Goal: Use online tool/utility: Utilize a website feature to perform a specific function

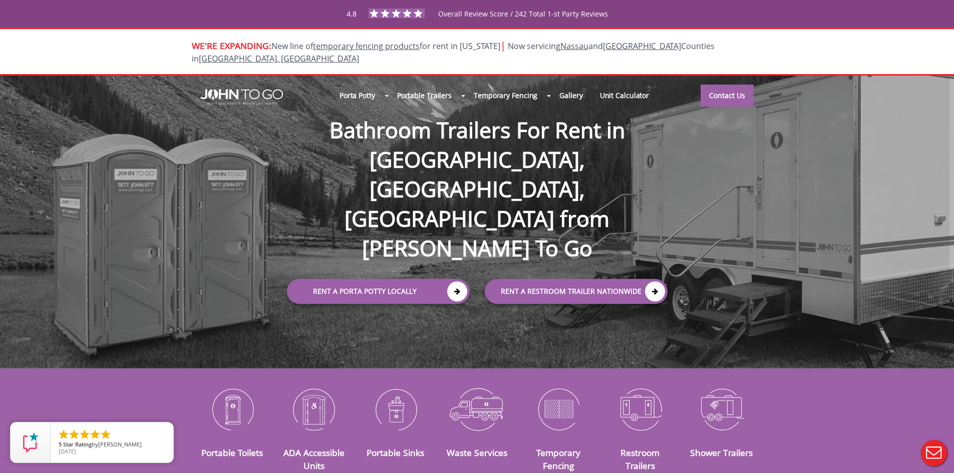
click at [449, 237] on div at bounding box center [477, 236] width 954 height 473
click at [459, 282] on icon at bounding box center [457, 292] width 20 height 20
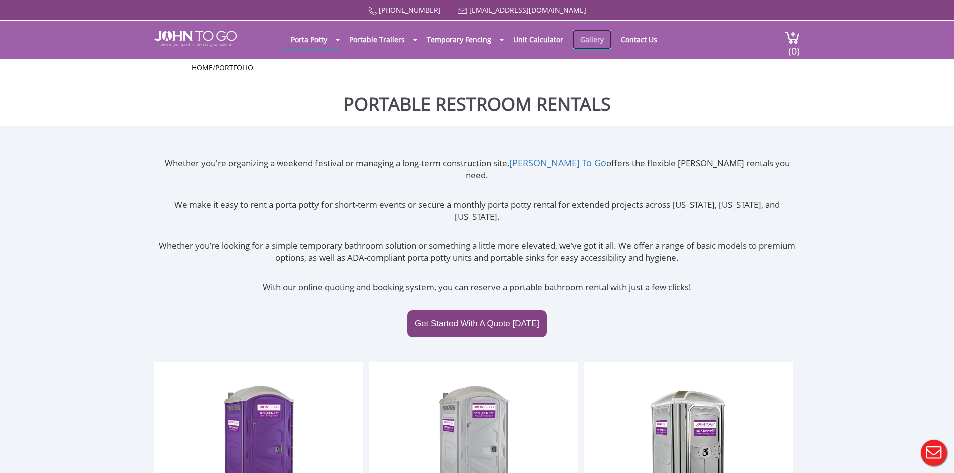
click at [573, 37] on link "Gallery" at bounding box center [592, 40] width 39 height 20
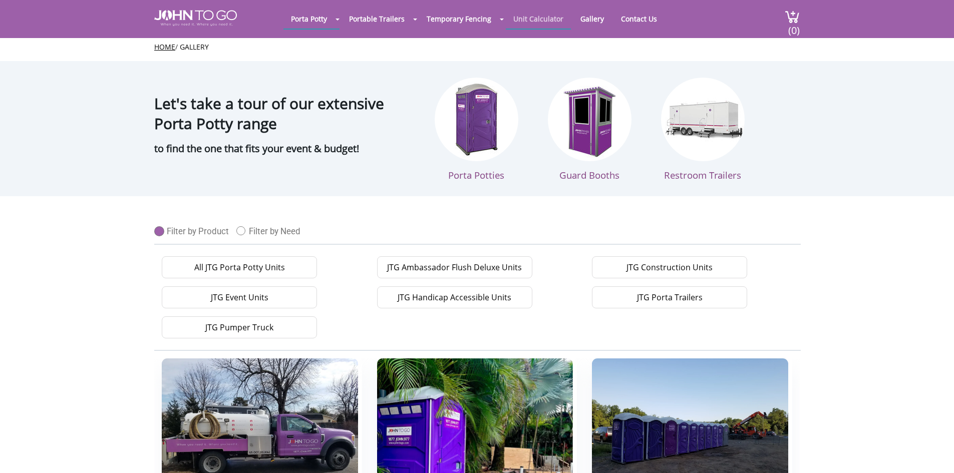
click at [543, 26] on link "Unit Calculator" at bounding box center [538, 19] width 65 height 20
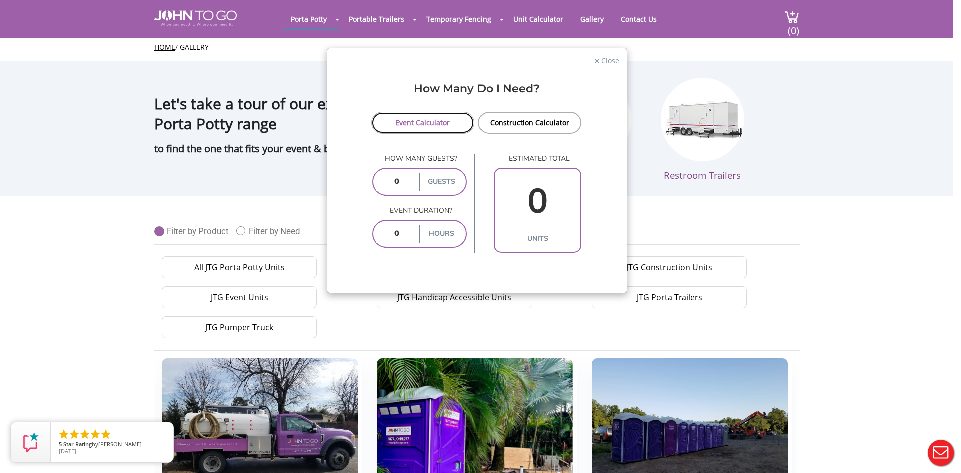
click at [422, 124] on link "Event Calculator" at bounding box center [424, 123] width 104 height 22
click at [500, 123] on link "Construction Calculator" at bounding box center [530, 123] width 104 height 22
click at [522, 123] on link "Construction Calculator" at bounding box center [530, 123] width 104 height 22
click at [403, 186] on input "number" at bounding box center [397, 182] width 42 height 18
type input "5"
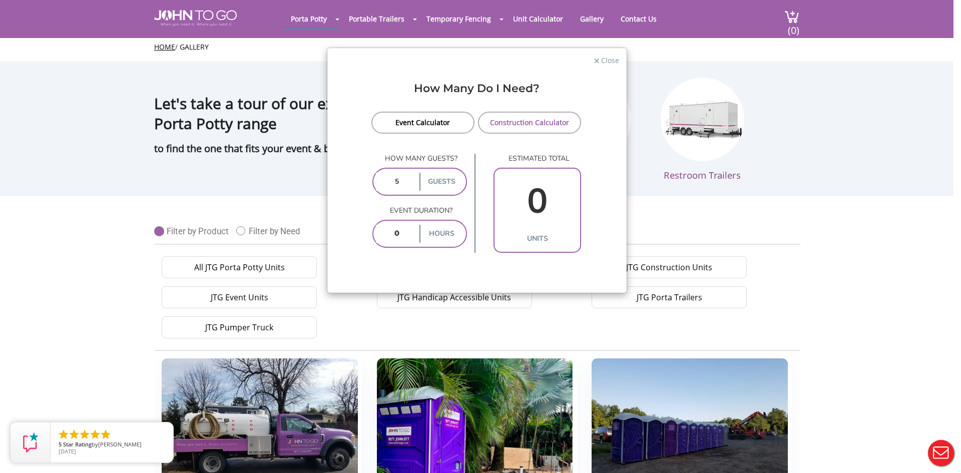
click at [401, 237] on input "number" at bounding box center [397, 234] width 42 height 18
type input "8"
type input "2"
type input "8"
